Goal: Task Accomplishment & Management: Manage account settings

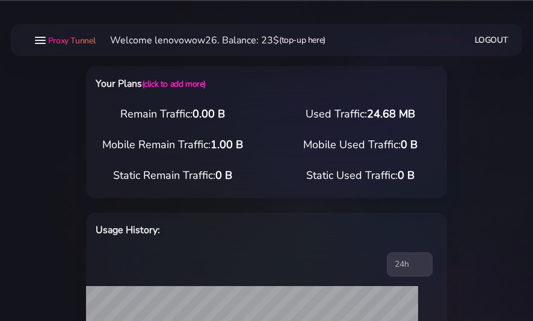
click at [301, 39] on link "(top-up here)" at bounding box center [302, 40] width 46 height 13
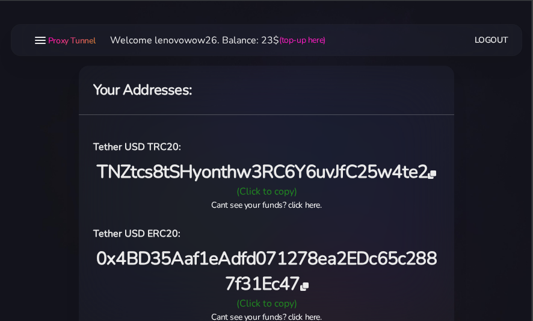
scroll to position [60, 0]
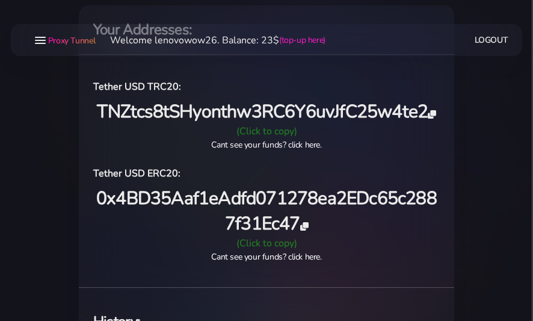
click at [279, 147] on link "Cant see your funds? click here." at bounding box center [266, 144] width 110 height 11
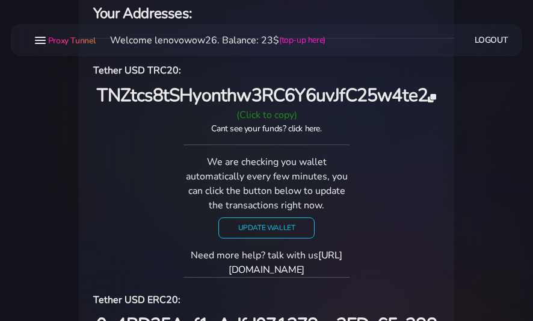
scroll to position [120, 0]
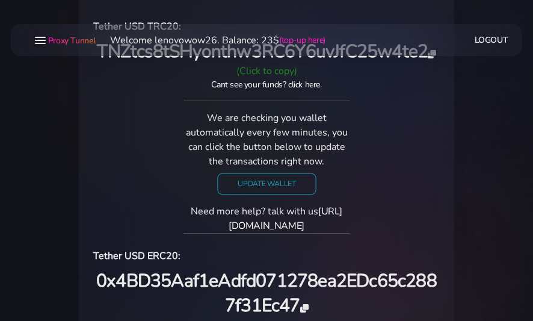
click at [297, 186] on input "Update Wallet" at bounding box center [266, 183] width 99 height 21
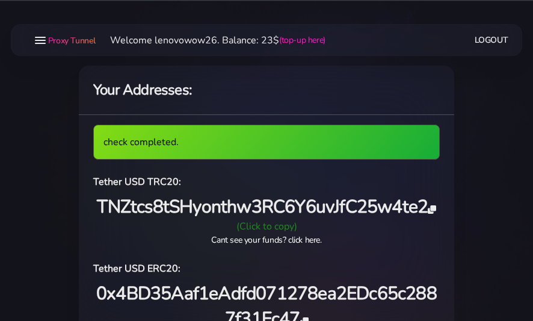
click at [294, 207] on span "TNZtcs8tSHyonthw3RC6Y6uvJfC25w4te2" at bounding box center [266, 206] width 339 height 25
click at [311, 239] on link "Cant see your funds? click here." at bounding box center [266, 239] width 110 height 11
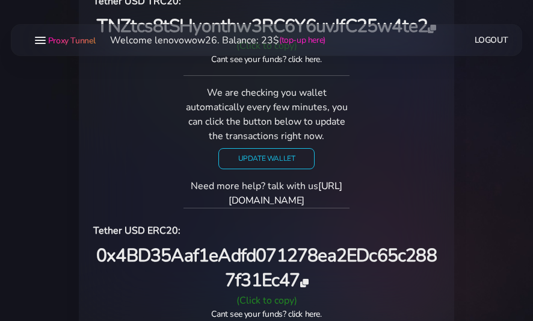
scroll to position [120, 0]
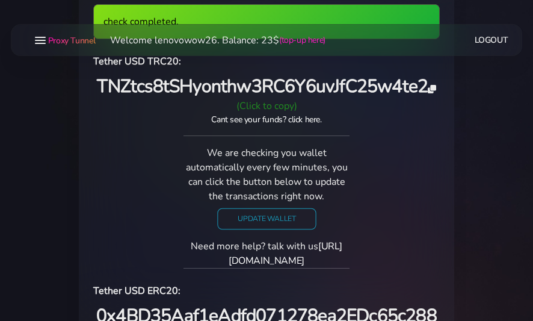
click at [275, 221] on input "Update Wallet" at bounding box center [266, 218] width 99 height 21
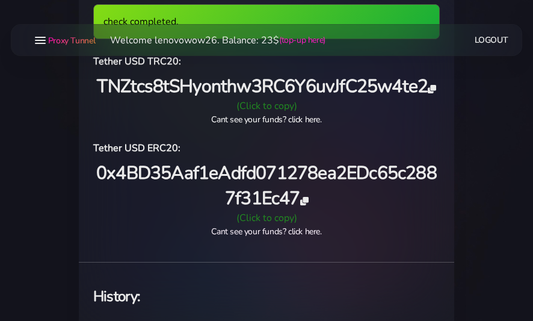
click at [303, 227] on link "Cant see your funds? click here." at bounding box center [266, 231] width 110 height 11
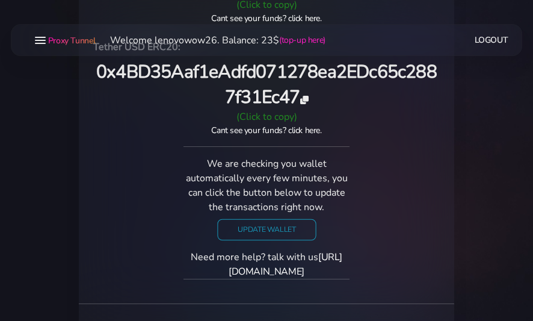
scroll to position [241, 0]
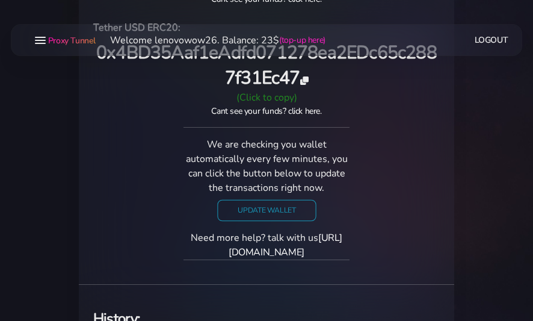
click at [291, 211] on input "Update Wallet" at bounding box center [266, 209] width 99 height 21
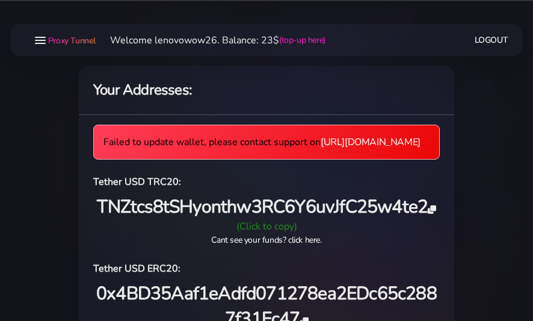
click at [282, 234] on div "(Click to copy)" at bounding box center [266, 226] width 361 height 14
click at [277, 219] on span "TNZtcs8tSHyonthw3RC6Y6uvJfC25w4te2" at bounding box center [266, 206] width 339 height 25
click at [289, 246] on link "Cant see your funds? click here." at bounding box center [266, 239] width 110 height 11
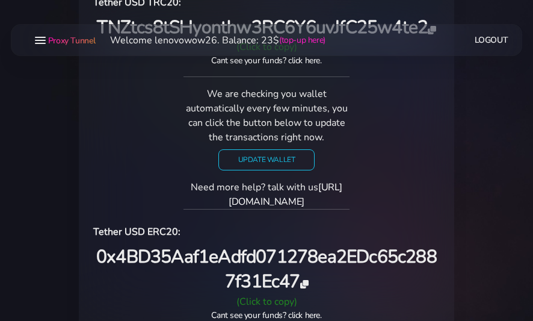
scroll to position [241, 0]
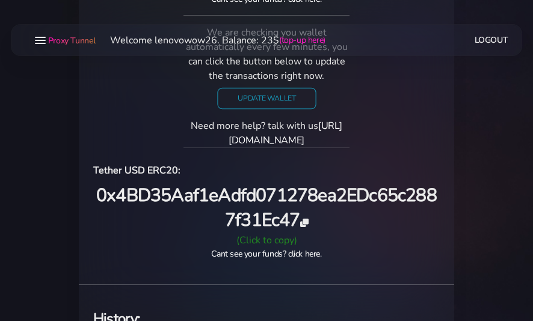
click at [270, 109] on input "Update Wallet" at bounding box center [266, 98] width 99 height 21
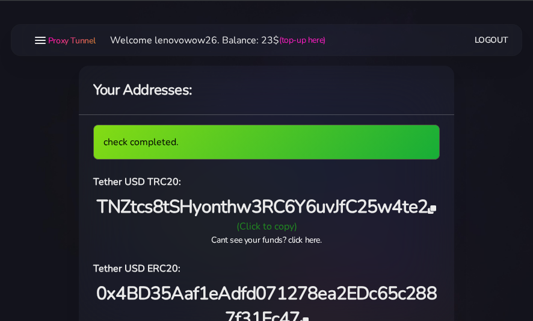
click at [43, 43] on icon at bounding box center [40, 43] width 11 height 1
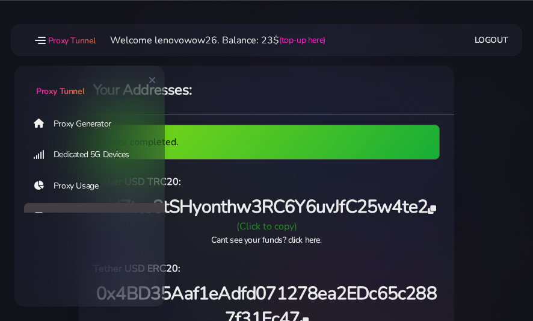
click at [92, 116] on link "Proxy Generator" at bounding box center [99, 124] width 150 height 28
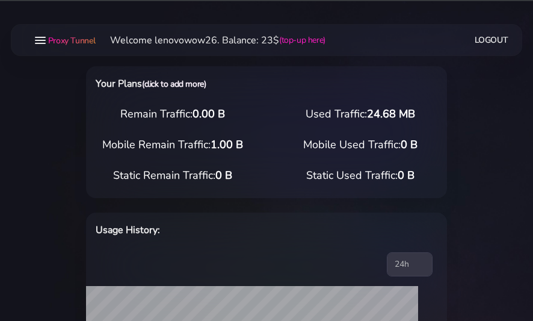
click at [181, 81] on link "(click to add more)" at bounding box center [174, 83] width 64 height 11
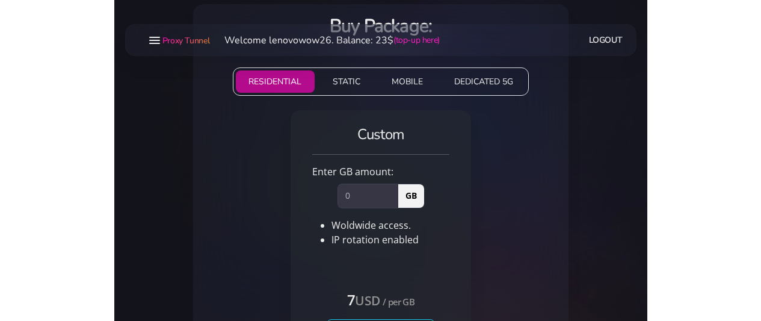
scroll to position [60, 0]
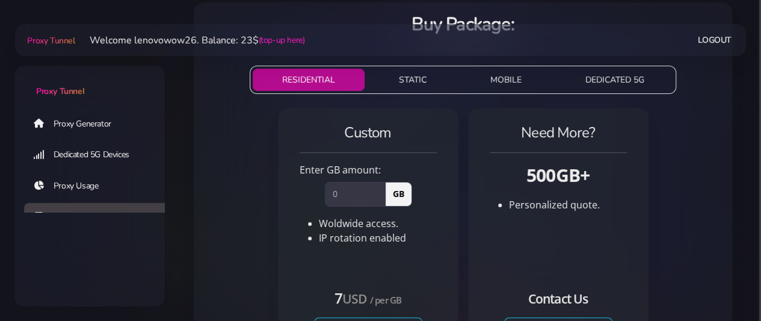
scroll to position [60, 0]
